Goal: Task Accomplishment & Management: Manage account settings

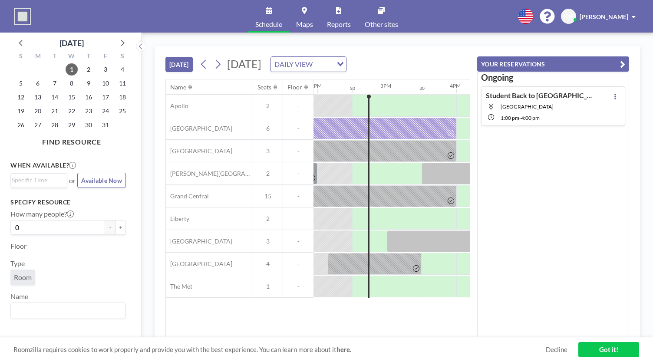
scroll to position [0, 973]
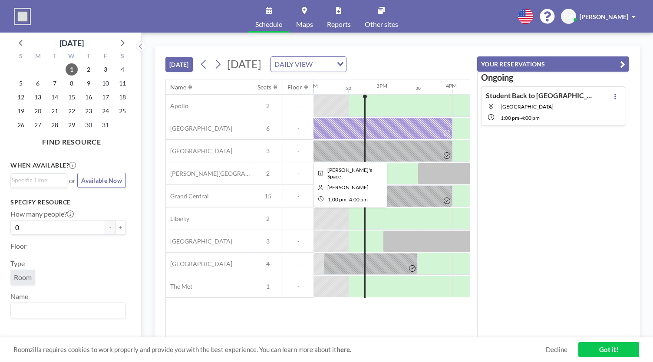
click at [344, 219] on div at bounding box center [331, 218] width 35 height 21
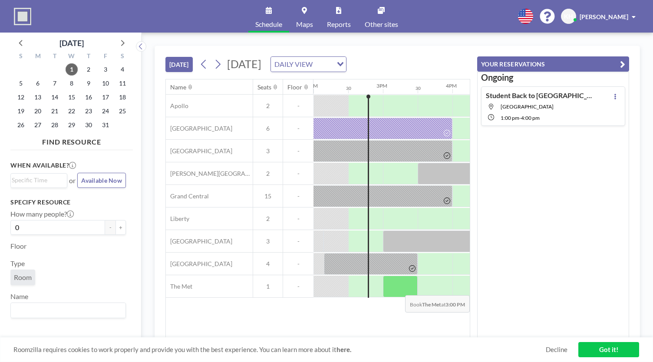
click at [395, 288] on div at bounding box center [400, 287] width 35 height 22
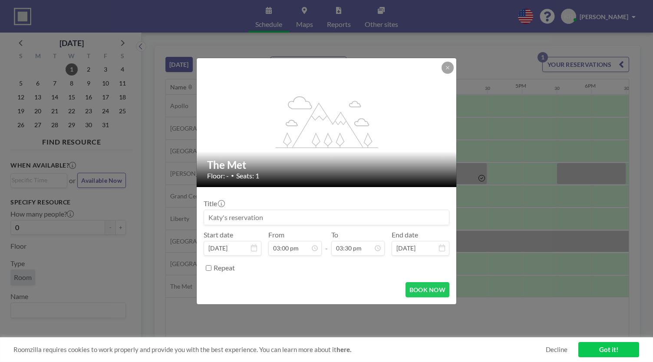
drag, startPoint x: 304, startPoint y: 222, endPoint x: 288, endPoint y: 200, distance: 27.1
click at [288, 200] on div "Title" at bounding box center [327, 212] width 246 height 26
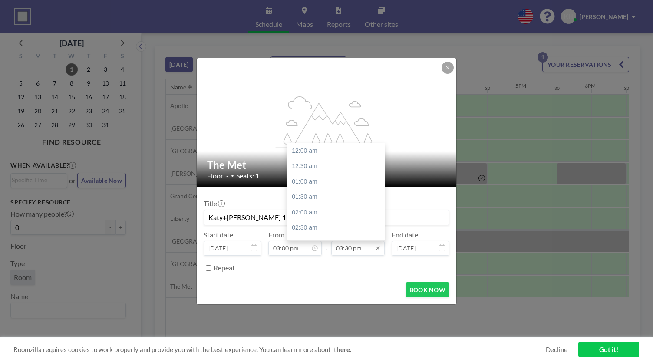
type input "Katy+[PERSON_NAME] 1:1"
click at [354, 250] on input "03:30 pm" at bounding box center [357, 248] width 53 height 15
click at [317, 171] on div "04:00 pm" at bounding box center [339, 167] width 102 height 16
type input "04:00 pm"
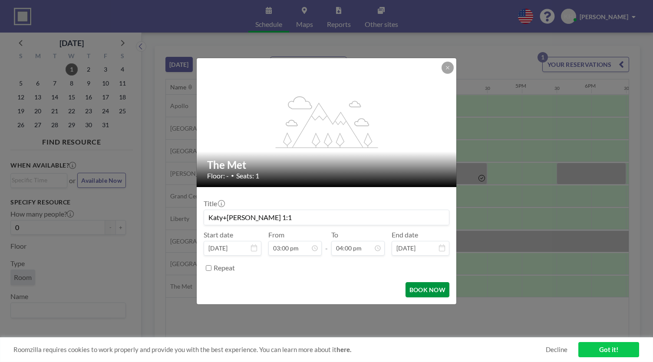
click at [414, 283] on button "BOOK NOW" at bounding box center [428, 289] width 44 height 15
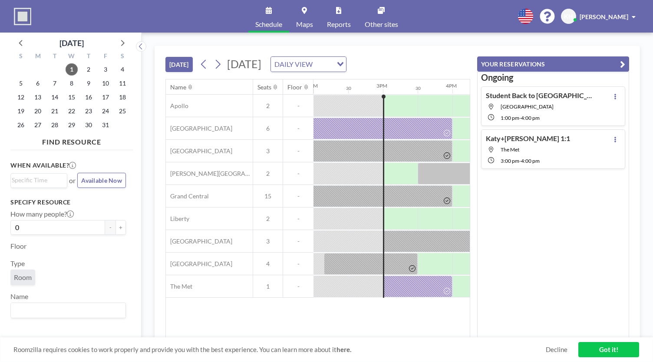
click at [299, 19] on link "Maps" at bounding box center [304, 16] width 31 height 33
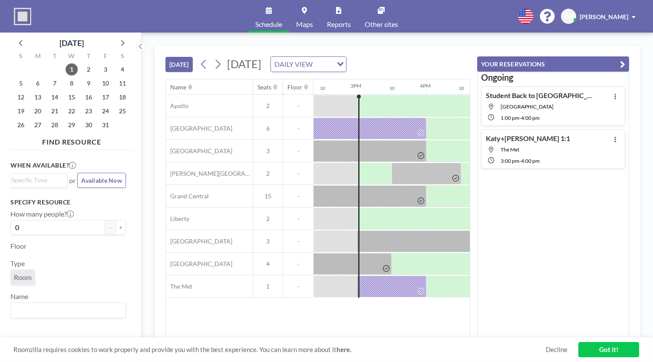
scroll to position [0, 1007]
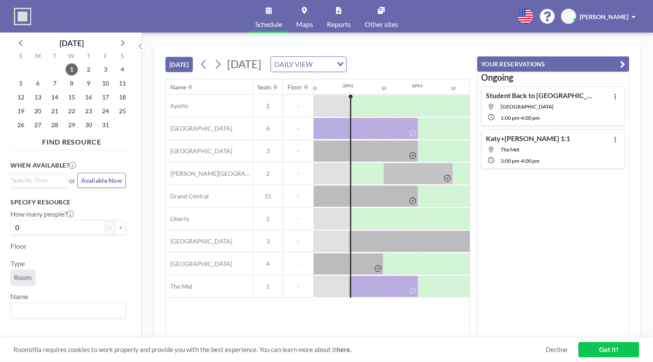
click at [546, 139] on div "[PERSON_NAME]+[PERSON_NAME] 1:1 The Met 3:00 PM - 4:00 PM" at bounding box center [553, 149] width 144 height 40
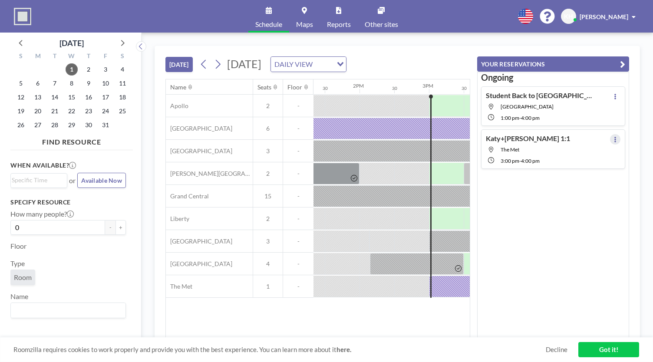
click at [614, 134] on button at bounding box center [615, 139] width 10 height 10
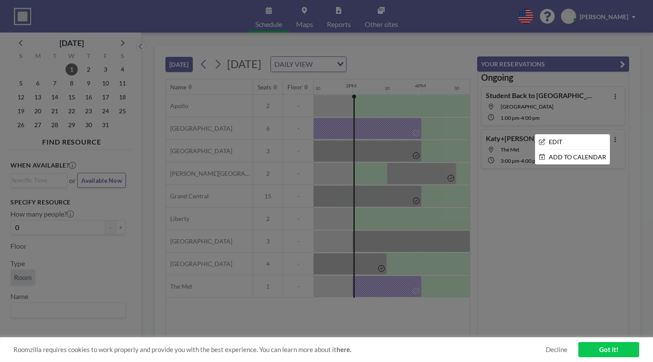
scroll to position [0, 1008]
click at [577, 139] on li "EDIT" at bounding box center [573, 142] width 74 height 15
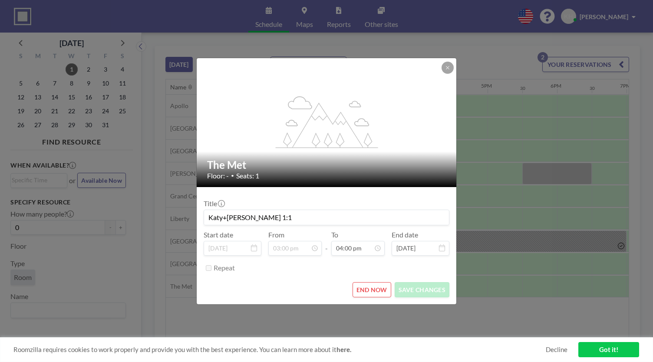
scroll to position [0, 1008]
click at [380, 291] on button "END NOW" at bounding box center [372, 289] width 39 height 15
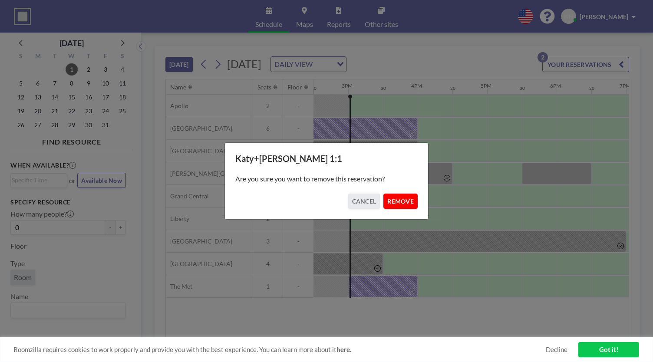
click at [411, 199] on button "REMOVE" at bounding box center [401, 201] width 34 height 15
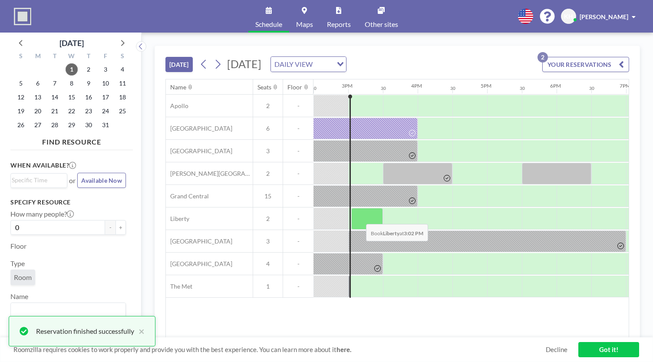
click at [359, 217] on div at bounding box center [367, 219] width 32 height 22
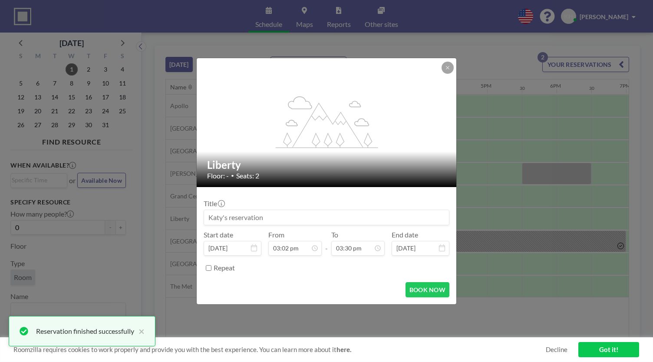
click at [359, 215] on input at bounding box center [326, 217] width 245 height 15
type input "S"
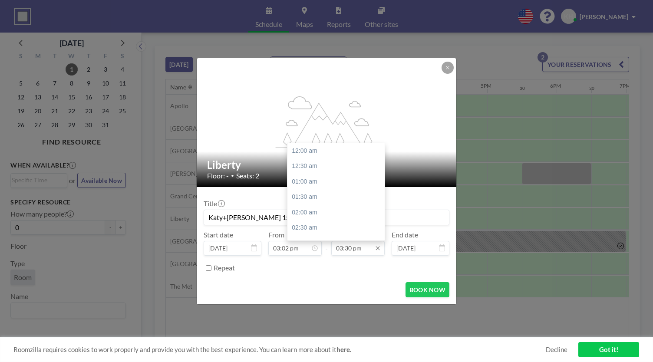
type input "Katy+[PERSON_NAME] 1:1"
click at [358, 247] on input "03:30 pm" at bounding box center [357, 248] width 53 height 15
click at [307, 171] on div "04:00 pm" at bounding box center [339, 167] width 102 height 16
type input "04:00 pm"
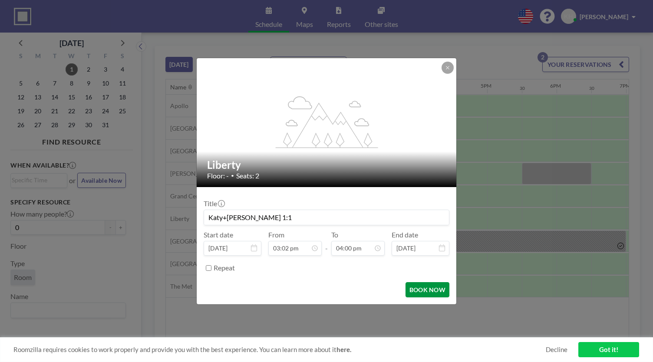
click at [419, 289] on button "BOOK NOW" at bounding box center [428, 289] width 44 height 15
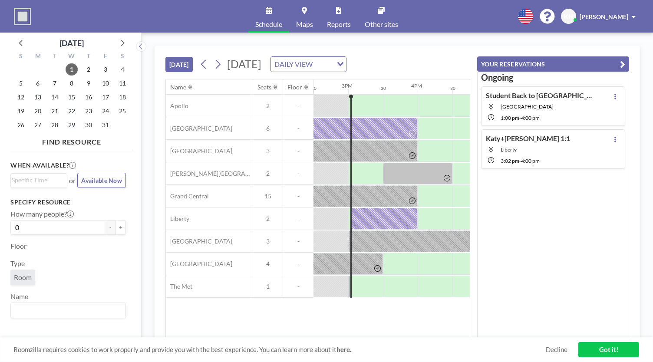
click at [633, 162] on div "[DATE] [DATE] DAILY VIEW Loading... Name Seats Floor 12AM 30 1AM 30 2AM 30 3AM …" at bounding box center [398, 198] width 486 height 304
